Goal: Navigation & Orientation: Find specific page/section

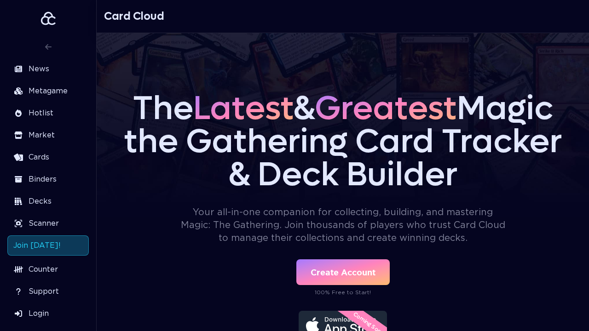
click at [0, 0] on aside "News Metagame Hotlist Market Cards Binders Decks Scanner Join Today! Counter Su…" at bounding box center [48, 165] width 97 height 331
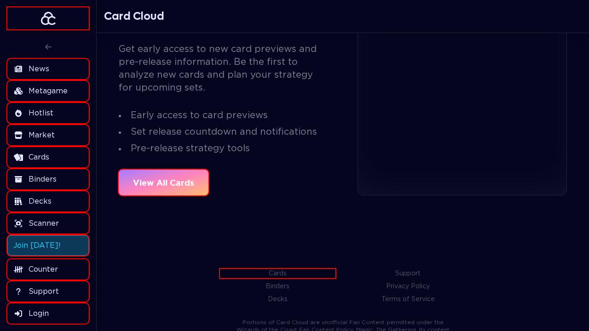
scroll to position [1459, 0]
